Goal: Task Accomplishment & Management: Use online tool/utility

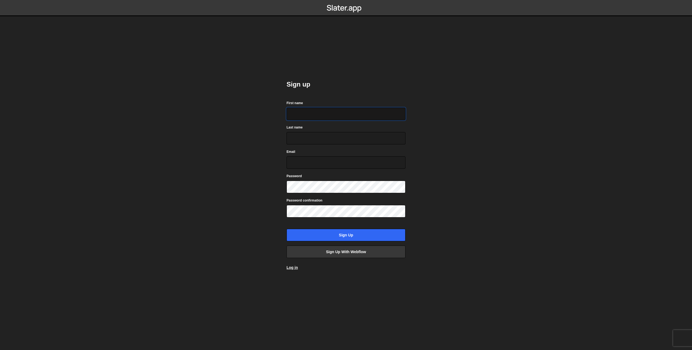
click at [302, 111] on input "First name" at bounding box center [345, 114] width 119 height 12
type input "[PERSON_NAME]"
type input "de Rooij"
type input "simon.derooij@gmail.com"
click at [348, 236] on input "Sign up" at bounding box center [345, 235] width 119 height 12
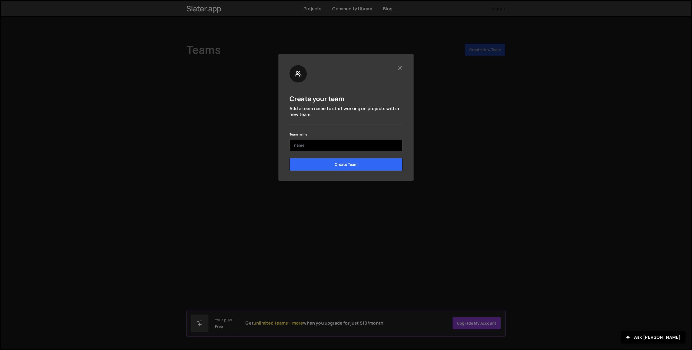
click at [354, 147] on input "text" at bounding box center [345, 145] width 113 height 12
type input "[PERSON_NAME]"
click at [347, 166] on input "Create Team" at bounding box center [345, 164] width 113 height 13
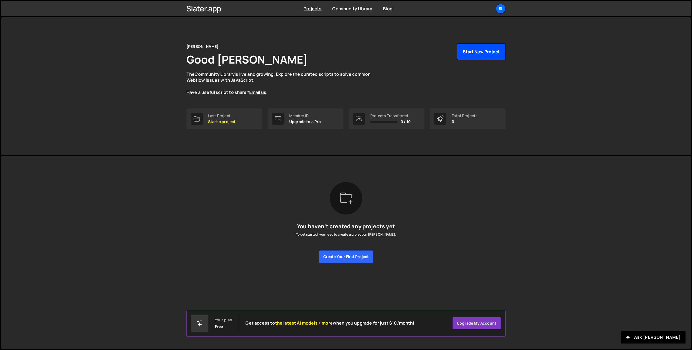
click at [488, 51] on button "Start New Project" at bounding box center [481, 51] width 48 height 17
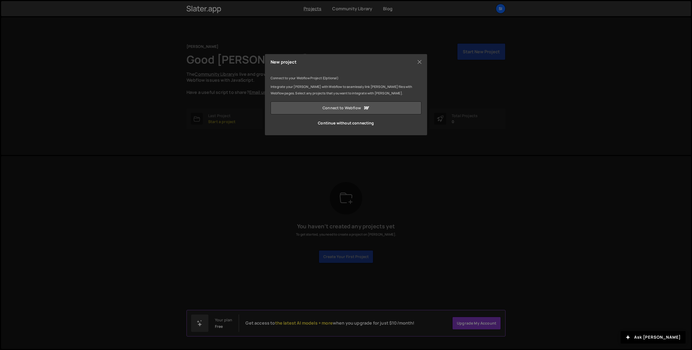
click at [388, 102] on link "Connect to Webflow" at bounding box center [346, 107] width 151 height 13
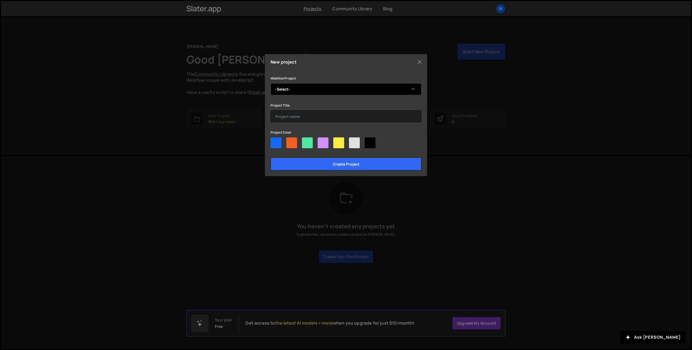
click at [309, 87] on select "-Select- Simons new portfolio" at bounding box center [346, 89] width 151 height 12
select select "68acdcae417cae0f88375856"
click at [271, 83] on select "-Select- Simons new portfolio" at bounding box center [346, 89] width 151 height 12
click at [306, 119] on input "text" at bounding box center [346, 116] width 151 height 12
type input "Portfolio 2025"
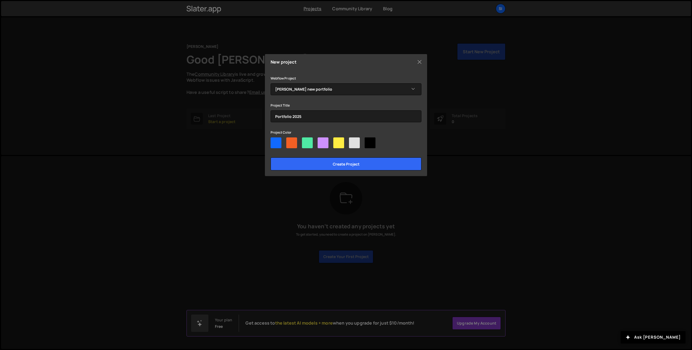
click at [289, 147] on div at bounding box center [291, 142] width 11 height 11
click at [289, 141] on input"] "radio" at bounding box center [288, 139] width 4 height 4
radio input"] "true"
click at [314, 167] on input "Create project" at bounding box center [346, 163] width 151 height 13
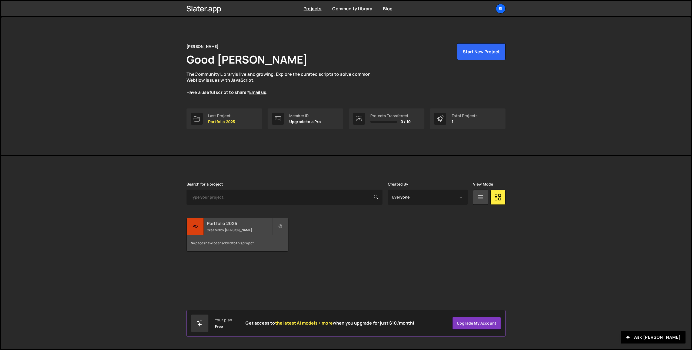
click at [229, 228] on small "Created by Simon de Rooij" at bounding box center [239, 230] width 65 height 5
click at [236, 225] on h2 "Portfolio 2025" at bounding box center [239, 223] width 65 height 6
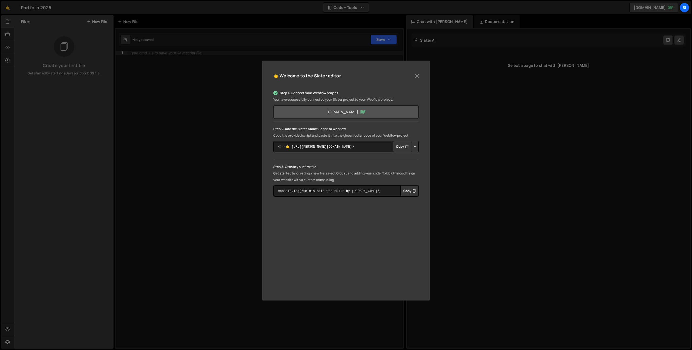
click at [358, 111] on link "[DOMAIN_NAME]" at bounding box center [345, 111] width 145 height 13
click at [402, 146] on button "Copy" at bounding box center [402, 146] width 18 height 11
click at [409, 192] on button "Copy" at bounding box center [409, 190] width 18 height 11
click at [415, 78] on button "Close" at bounding box center [417, 76] width 8 height 8
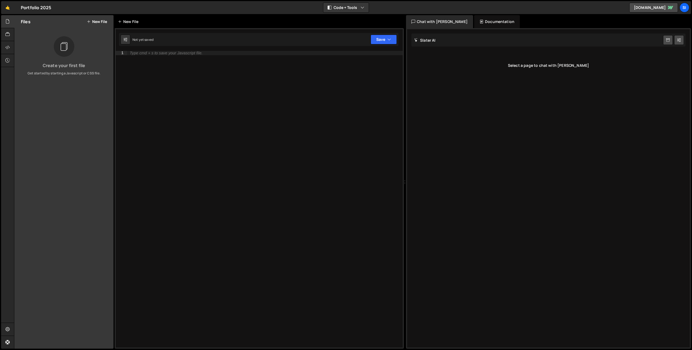
click at [122, 23] on div "New File" at bounding box center [129, 21] width 23 height 5
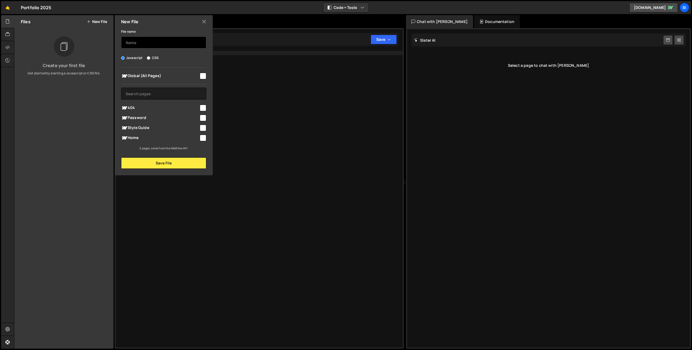
click at [140, 42] on input "text" at bounding box center [163, 42] width 85 height 12
click at [140, 45] on input "text" at bounding box center [163, 42] width 85 height 12
type input "Parallax"
click at [205, 77] on input "checkbox" at bounding box center [203, 76] width 6 height 6
checkbox input "true"
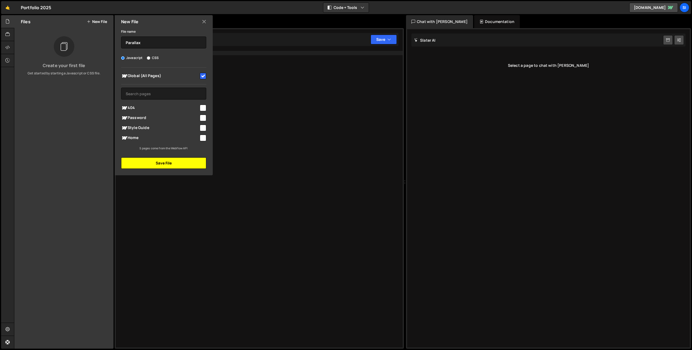
click at [176, 166] on button "Save File" at bounding box center [163, 162] width 85 height 11
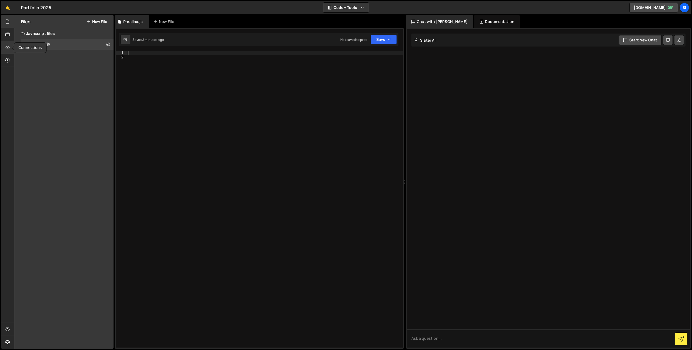
click at [6, 48] on icon at bounding box center [7, 47] width 4 height 6
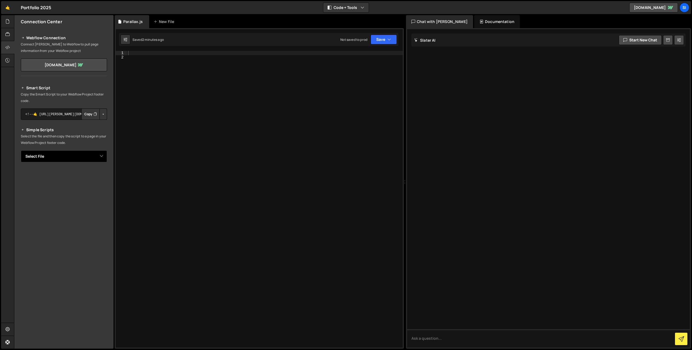
click at [85, 157] on select "Select File Parallax.js" at bounding box center [64, 156] width 86 height 12
select select "45929"
click at [21, 150] on select "Select File Parallax.js" at bounding box center [64, 156] width 86 height 12
click at [87, 176] on button "Copy" at bounding box center [90, 174] width 18 height 11
click at [104, 176] on button "Button group with nested dropdown" at bounding box center [103, 174] width 8 height 11
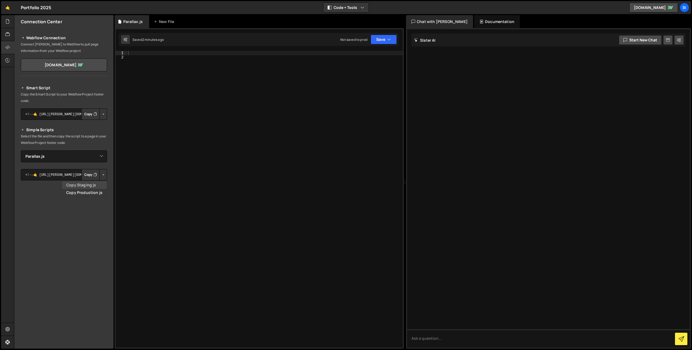
click at [94, 185] on link "Copy Staging js" at bounding box center [84, 185] width 45 height 8
click at [104, 175] on button "Button group with nested dropdown" at bounding box center [103, 174] width 8 height 11
click at [103, 176] on button "Button group with nested dropdown" at bounding box center [103, 174] width 8 height 11
click at [101, 176] on button "Button group with nested dropdown" at bounding box center [103, 174] width 8 height 11
click at [94, 190] on link "Copy Production js" at bounding box center [84, 193] width 45 height 8
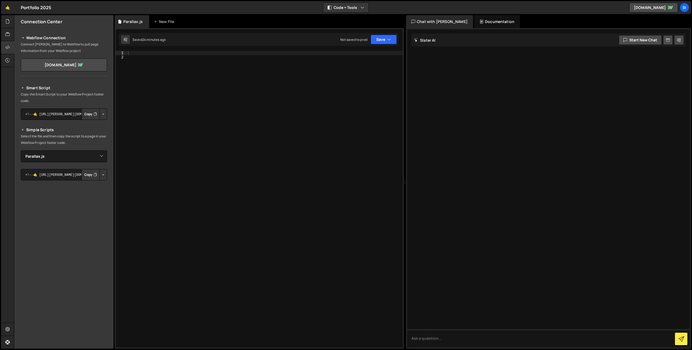
click at [104, 176] on button "Button group with nested dropdown" at bounding box center [103, 174] width 8 height 11
click at [103, 175] on button "Button group with nested dropdown" at bounding box center [103, 174] width 8 height 11
click at [172, 58] on div at bounding box center [265, 203] width 276 height 305
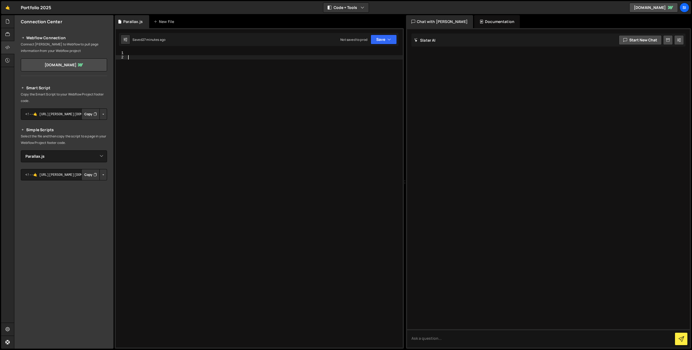
click at [174, 51] on div at bounding box center [265, 203] width 276 height 305
click at [390, 41] on icon "button" at bounding box center [389, 39] width 4 height 5
click at [381, 74] on div "Not saved to prod" at bounding box center [365, 76] width 56 height 6
drag, startPoint x: 179, startPoint y: 64, endPoint x: 212, endPoint y: 98, distance: 47.6
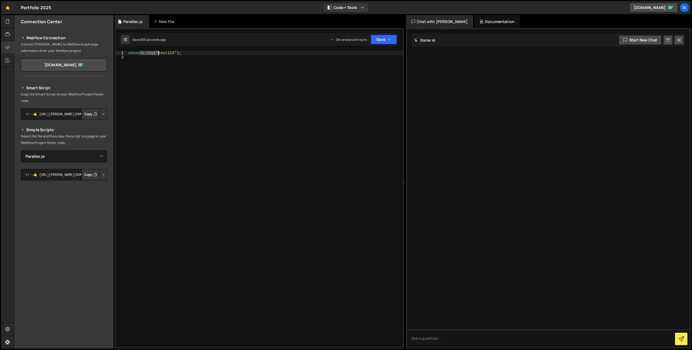
click at [206, 94] on div "console . log ( "test123" ) ;" at bounding box center [265, 203] width 276 height 305
type textarea "console.log("test123");"
click at [218, 103] on div "console . log ( "test123" ) ;" at bounding box center [265, 199] width 276 height 296
click at [135, 49] on div "1 Type cmd + s to save your Javascript file. הההההההההההההההההההההההההההההההההה…" at bounding box center [259, 188] width 289 height 320
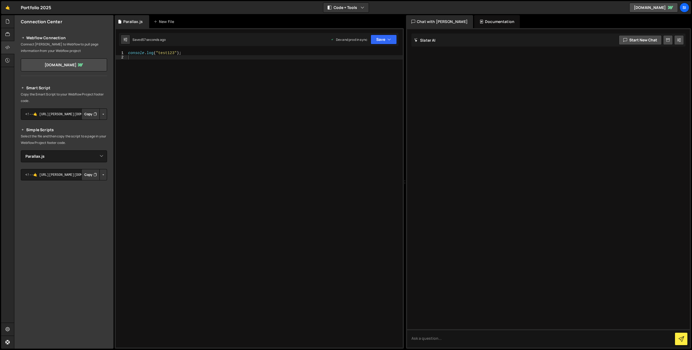
type textarea "console.log("test123");"
click at [137, 54] on div "console . log ( "test123" ) ;" at bounding box center [265, 203] width 276 height 305
click at [147, 63] on div "console . log ( "test123" ) ;" at bounding box center [265, 203] width 276 height 305
type textarea "c"
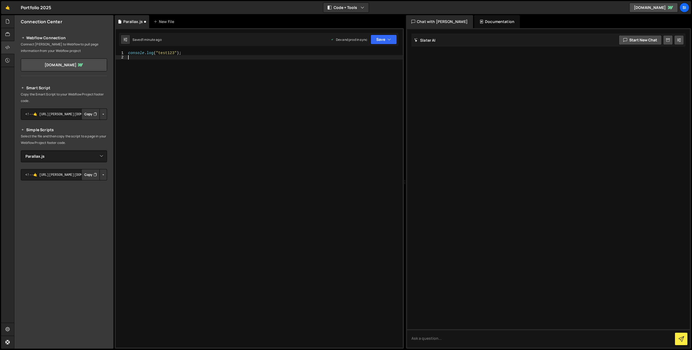
click at [157, 101] on div "console . log ( "test123" ) ;" at bounding box center [265, 203] width 276 height 305
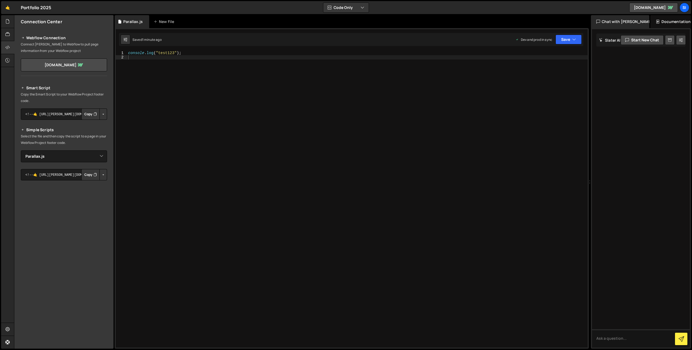
drag, startPoint x: 404, startPoint y: 65, endPoint x: 586, endPoint y: 81, distance: 183.2
click at [586, 81] on div "Files New File Create your first file Get started by starting a Javascript or C…" at bounding box center [353, 182] width 678 height 334
drag, startPoint x: 28, startPoint y: 37, endPoint x: 87, endPoint y: 41, distance: 59.8
click at [87, 41] on h2 "Webflow Connection" at bounding box center [64, 38] width 86 height 6
click at [77, 39] on h2 "Webflow Connection" at bounding box center [64, 38] width 86 height 6
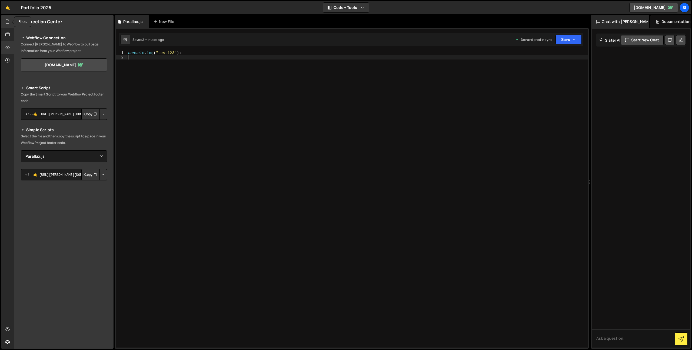
click at [4, 22] on div at bounding box center [7, 21] width 13 height 13
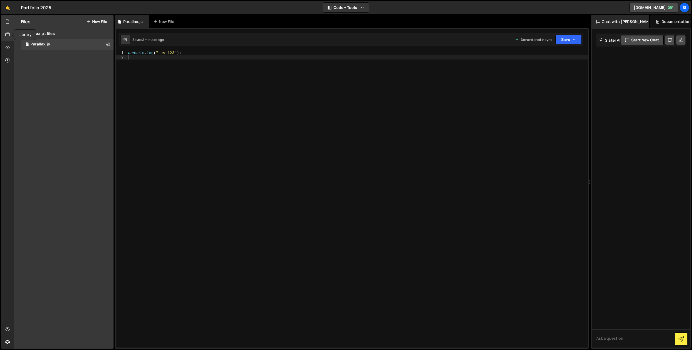
click at [10, 36] on div at bounding box center [7, 34] width 13 height 13
click at [8, 48] on icon at bounding box center [7, 47] width 4 height 6
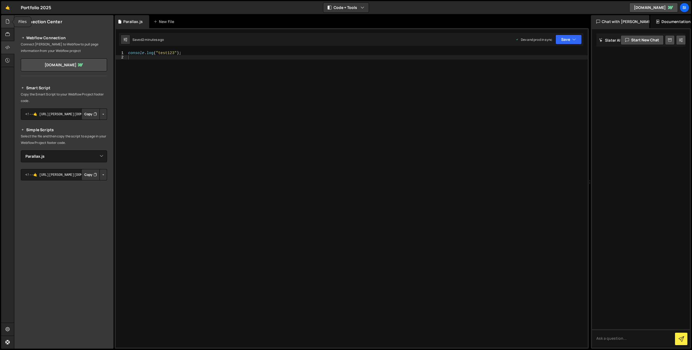
click at [6, 22] on icon at bounding box center [7, 21] width 4 height 6
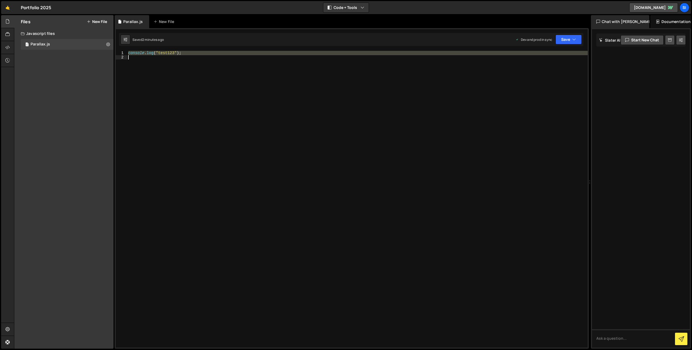
drag, startPoint x: 128, startPoint y: 53, endPoint x: 201, endPoint y: 79, distance: 77.3
click at [201, 79] on div "console . log ( "test123" ) ;" at bounding box center [357, 203] width 461 height 305
type textarea "console.log("test123");"
click at [201, 79] on div "console . log ( "test123" ) ;" at bounding box center [357, 199] width 461 height 296
click at [130, 85] on div "console . log ( "test123" ) ;" at bounding box center [357, 203] width 461 height 305
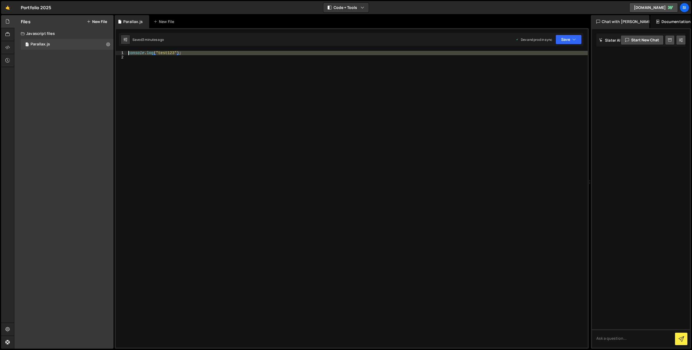
drag, startPoint x: 182, startPoint y: 57, endPoint x: 125, endPoint y: 46, distance: 57.8
click at [125, 46] on div "1 Type cmd + s to save your Javascript file. הההההההההההההההההההההההההההההההההה…" at bounding box center [352, 188] width 474 height 320
type textarea "console.log("test123");"
click at [191, 79] on div at bounding box center [357, 203] width 461 height 305
click at [153, 55] on div at bounding box center [357, 203] width 461 height 305
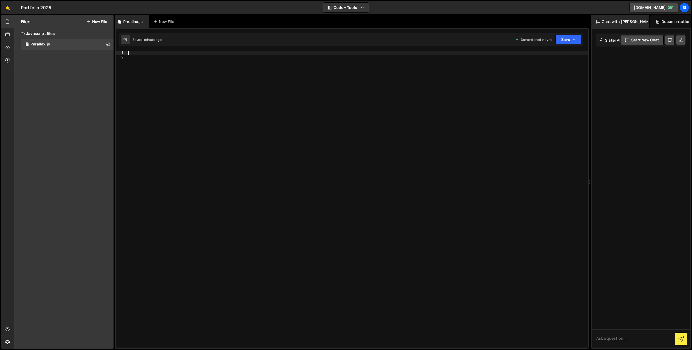
paste textarea "})"
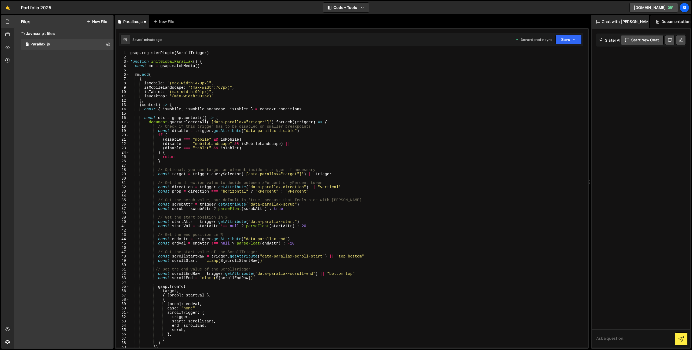
type textarea "document.addEventListener("DOMContentLoaded", () => {"
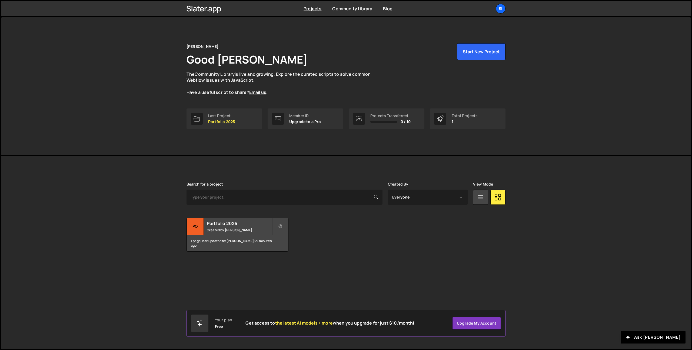
drag, startPoint x: 186, startPoint y: 83, endPoint x: 263, endPoint y: 85, distance: 76.3
click at [254, 82] on p "The Community Library is live and growing. Explore the curated scripts to solve…" at bounding box center [283, 83] width 195 height 24
click at [292, 86] on p "The Community Library is live and growing. Explore the curated scripts to solve…" at bounding box center [283, 83] width 195 height 24
click at [227, 75] on link "Community Library" at bounding box center [215, 74] width 40 height 6
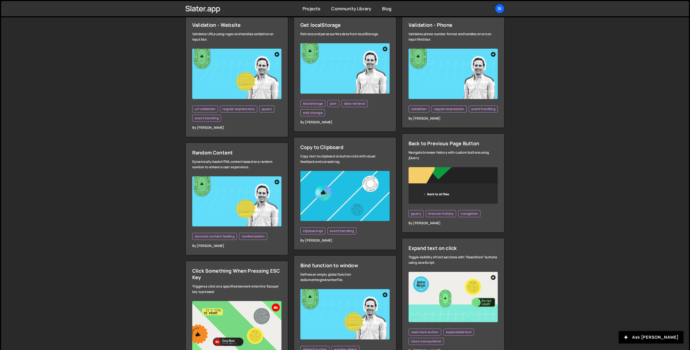
scroll to position [188, 0]
